Goal: Find specific page/section: Find specific page/section

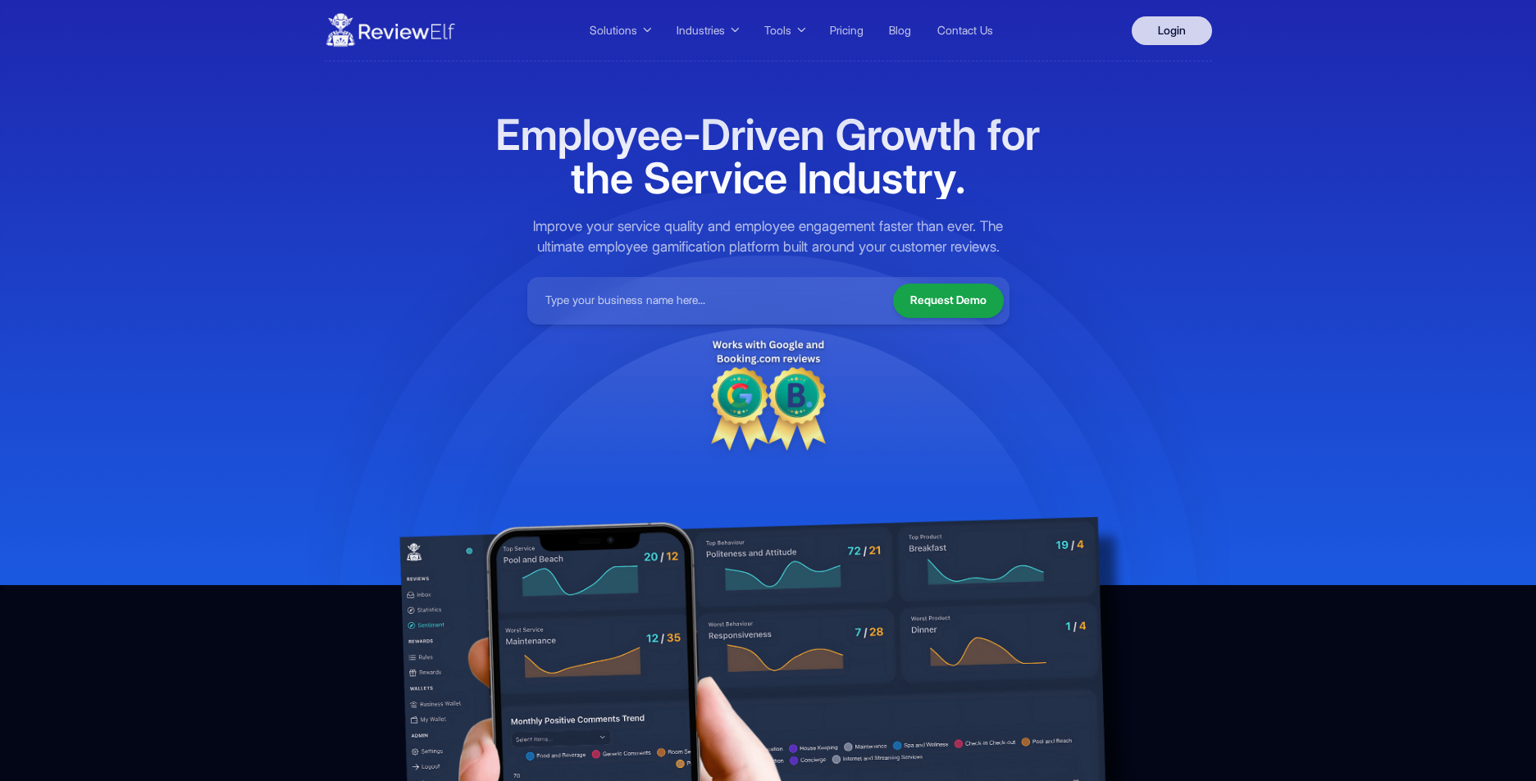
click at [1174, 27] on link "Login" at bounding box center [1171, 30] width 80 height 29
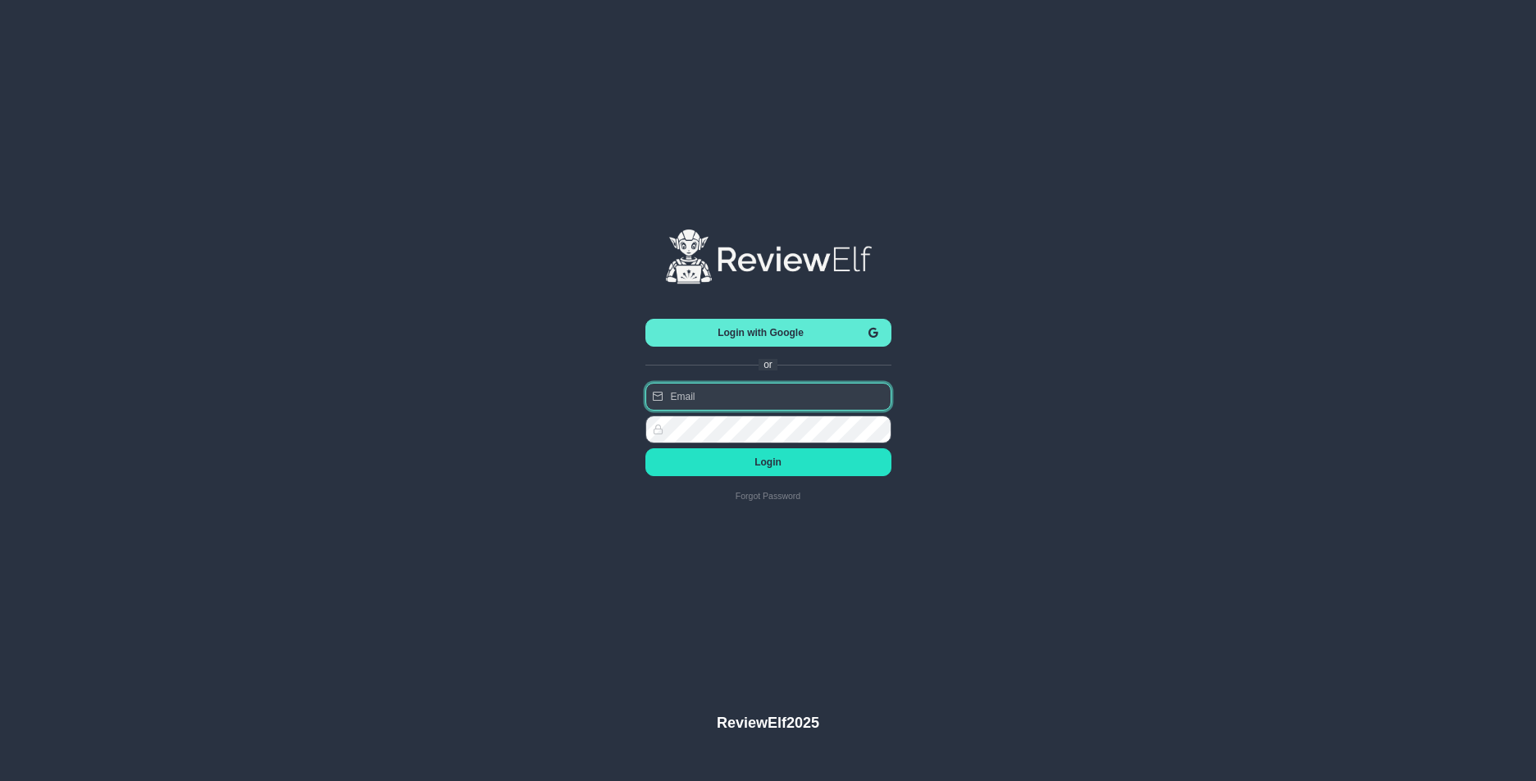
type input "charles.johnson@reviewinsights.org"
click at [763, 464] on span "Login" at bounding box center [768, 462] width 220 height 11
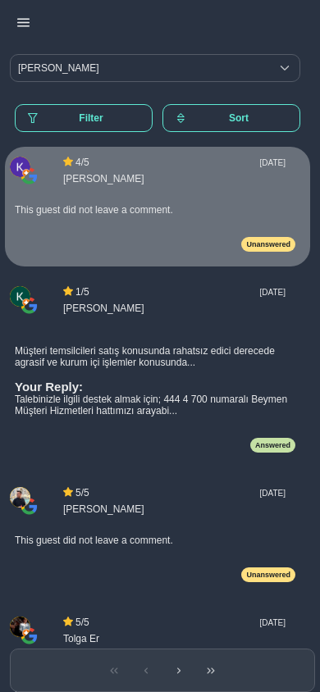
click at [20, 25] on icon "button" at bounding box center [23, 22] width 12 height 12
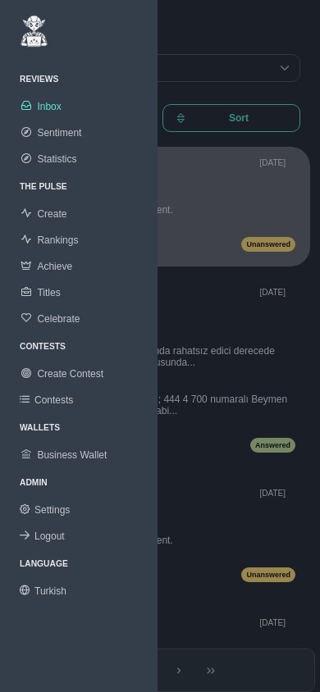
click at [61, 241] on span "Rankings" at bounding box center [57, 239] width 41 height 11
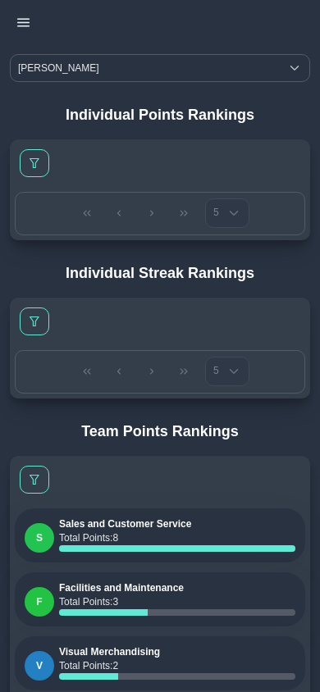
click at [65, 65] on span "Beymen Suadiye" at bounding box center [145, 68] width 269 height 26
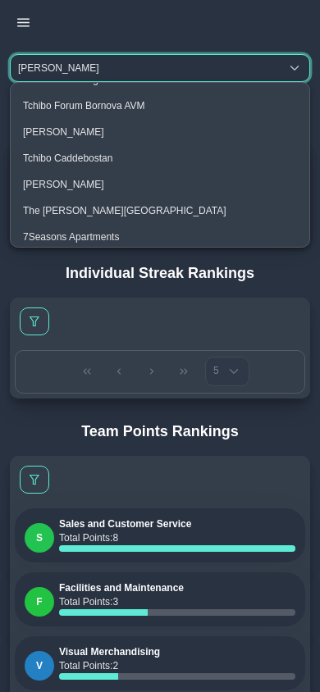
scroll to position [61, 0]
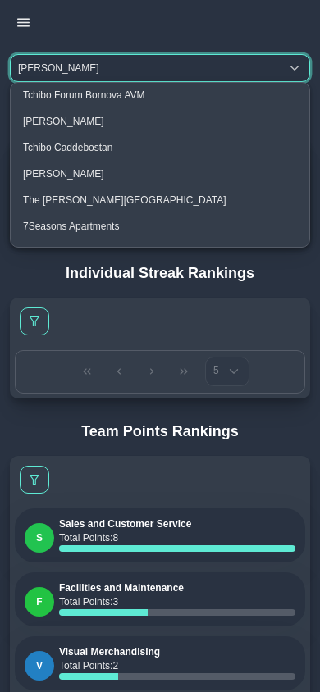
click at [102, 206] on li "The Clementine Churchill Hospital" at bounding box center [160, 200] width 298 height 26
